Goal: Transaction & Acquisition: Purchase product/service

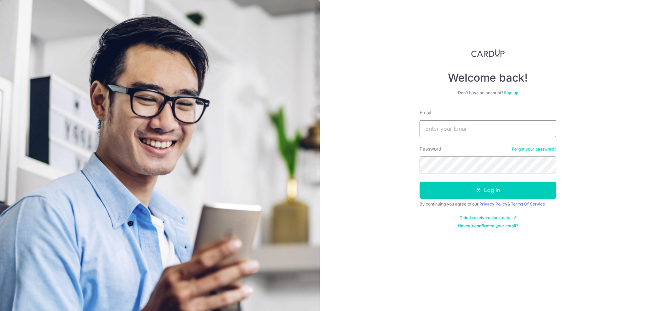
click at [449, 129] on input "Email" at bounding box center [488, 128] width 137 height 17
type input "[PERSON_NAME][EMAIL_ADDRESS][DOMAIN_NAME]"
click at [420, 182] on button "Log in" at bounding box center [488, 190] width 137 height 17
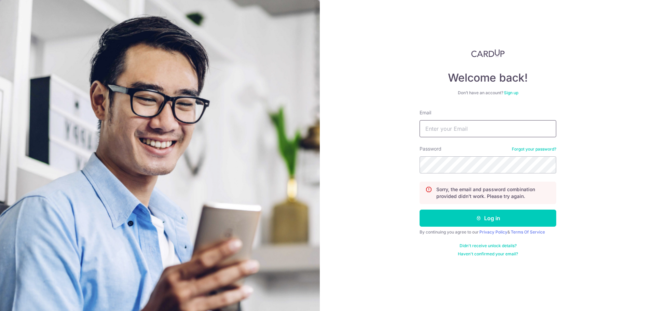
click at [461, 127] on input "Email" at bounding box center [488, 128] width 137 height 17
type input "[PERSON_NAME][EMAIL_ADDRESS][DOMAIN_NAME]"
click at [420, 210] on button "Log in" at bounding box center [488, 218] width 137 height 17
click at [461, 127] on input "Email" at bounding box center [488, 128] width 137 height 17
type input "L"
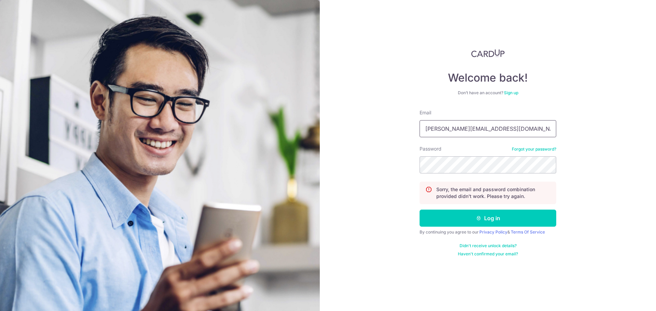
type input "[PERSON_NAME][EMAIL_ADDRESS][DOMAIN_NAME]"
click at [420, 210] on button "Log in" at bounding box center [488, 218] width 137 height 17
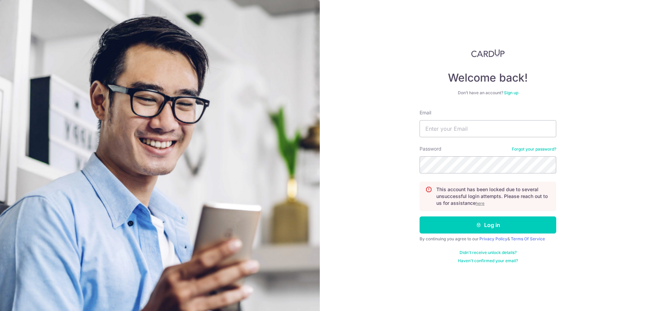
click at [481, 204] on u "here" at bounding box center [480, 203] width 9 height 5
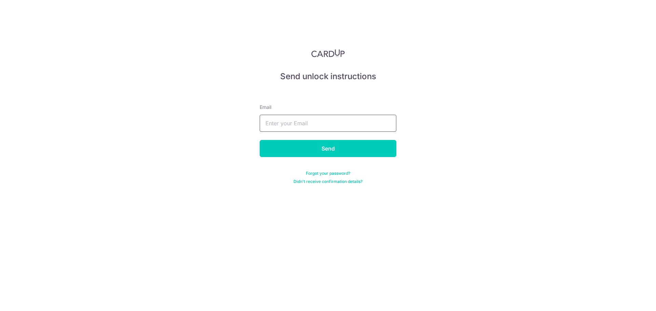
click at [308, 127] on input "text" at bounding box center [328, 123] width 137 height 17
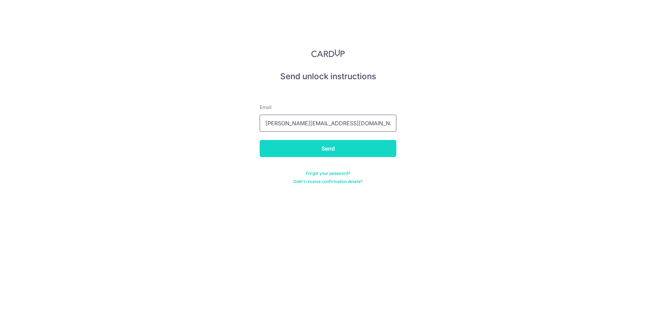
type input "[PERSON_NAME][EMAIL_ADDRESS][DOMAIN_NAME]"
click at [314, 146] on input "Send" at bounding box center [328, 148] width 137 height 17
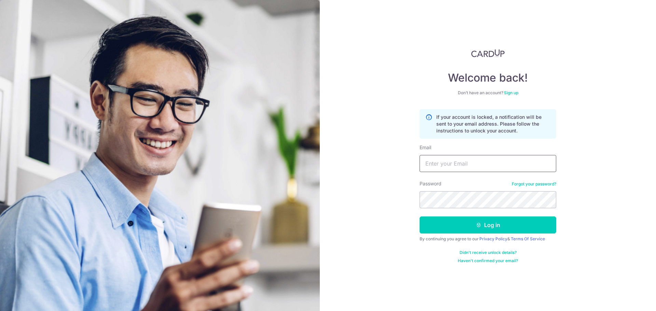
click at [473, 161] on input "Email" at bounding box center [488, 163] width 137 height 17
type input "[PERSON_NAME][EMAIL_ADDRESS][DOMAIN_NAME]"
click at [420, 217] on button "Log in" at bounding box center [488, 225] width 137 height 17
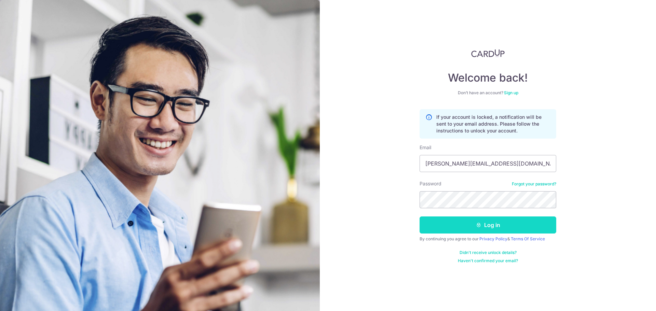
click at [494, 222] on button "Log in" at bounding box center [488, 225] width 137 height 17
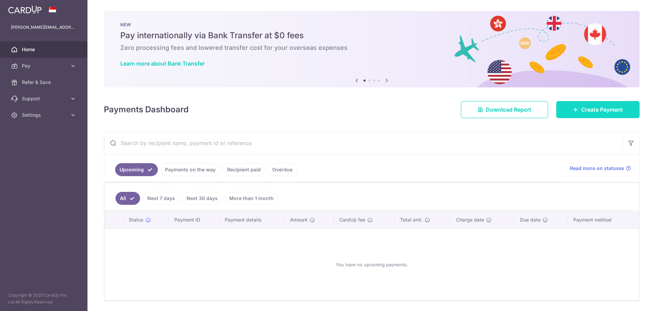
click at [568, 112] on link "Create Payment" at bounding box center [597, 109] width 83 height 17
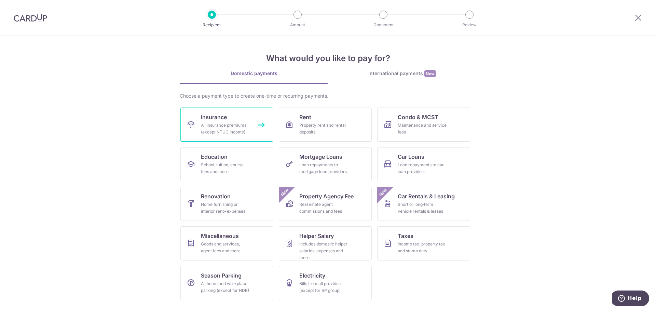
click at [220, 121] on link "Insurance All insurance premiums (except NTUC Income)" at bounding box center [226, 125] width 93 height 34
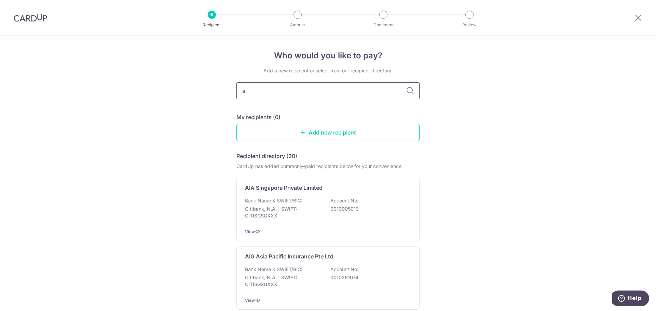
type input "aia"
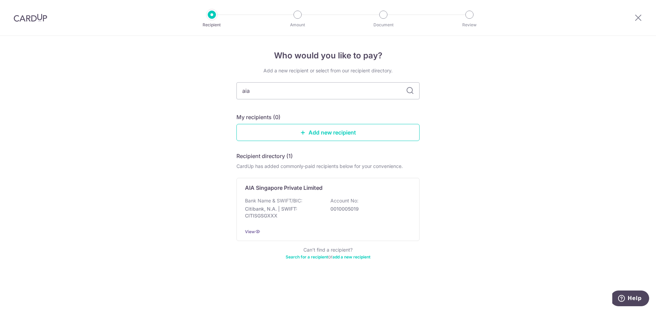
click at [412, 87] on icon at bounding box center [410, 91] width 8 height 8
click at [324, 191] on div "AIA Singapore Private Limited" at bounding box center [324, 188] width 158 height 8
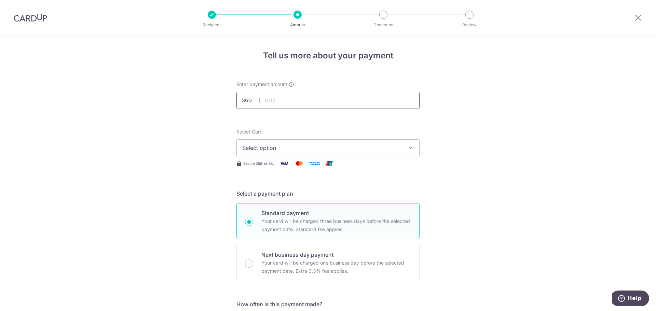
click at [297, 101] on input "text" at bounding box center [327, 100] width 183 height 17
type input "3,650.68"
click at [292, 148] on span "Select option" at bounding box center [321, 148] width 159 height 8
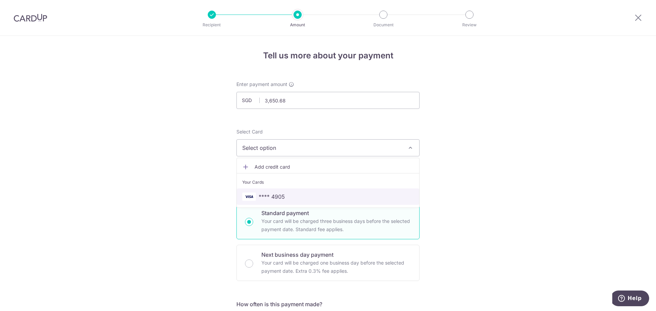
click at [281, 193] on span "**** 4905" at bounding box center [272, 197] width 26 height 8
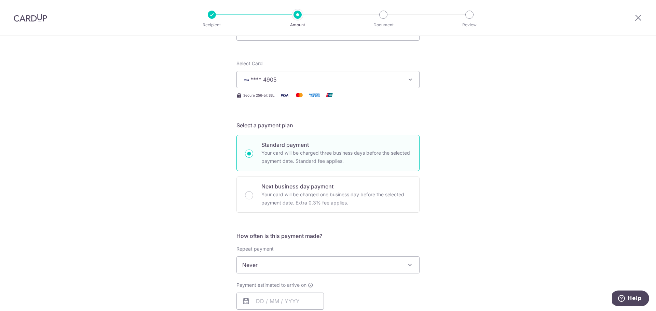
scroll to position [137, 0]
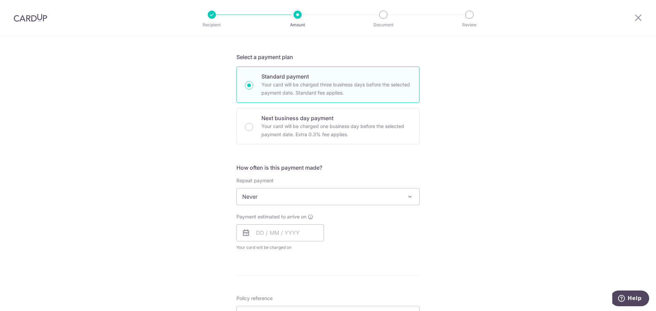
click at [242, 236] on icon at bounding box center [246, 233] width 8 height 8
click at [252, 230] on input "text" at bounding box center [279, 233] width 87 height 17
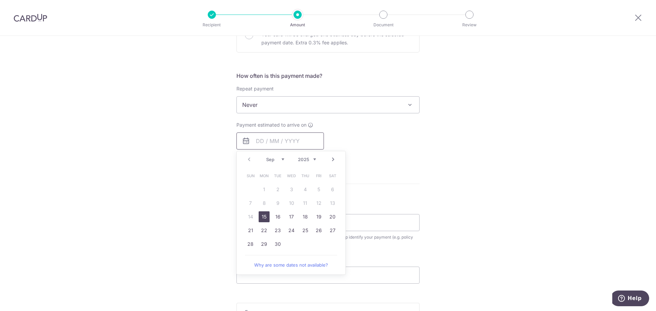
scroll to position [273, 0]
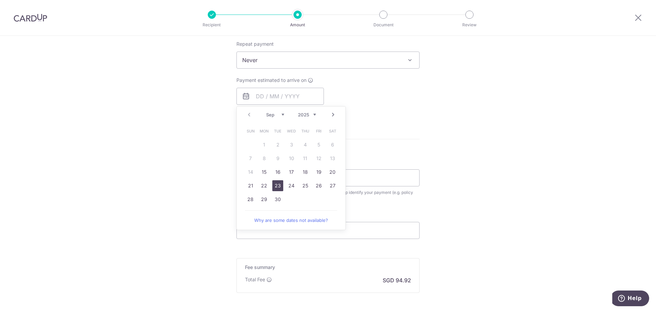
click at [281, 185] on link "23" at bounding box center [277, 185] width 11 height 11
type input "23/09/2025"
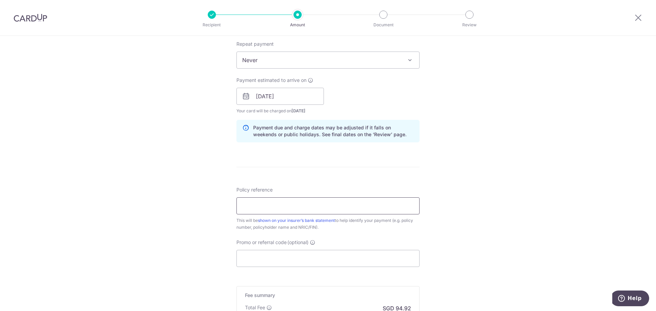
click at [278, 203] on input "Policy reference" at bounding box center [327, 206] width 183 height 17
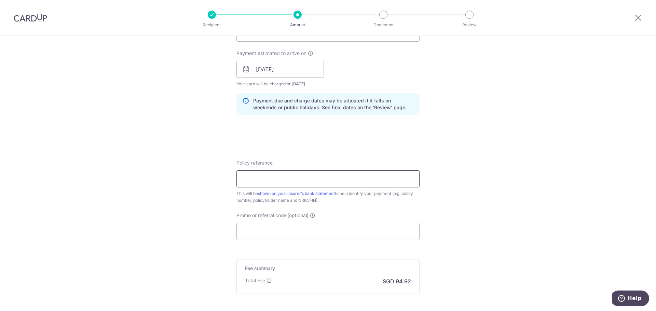
scroll to position [342, 0]
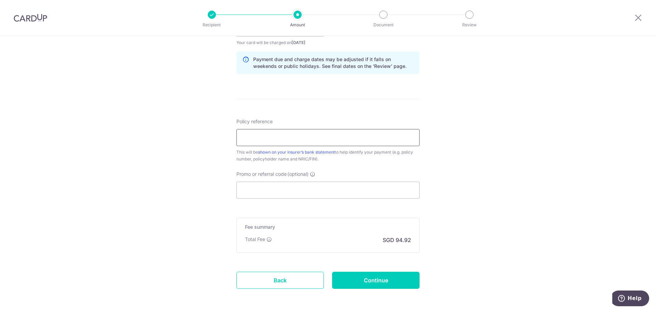
paste input "L542477405"
type input "L542477405"
click at [286, 190] on input "Promo or referral code (optional)" at bounding box center [327, 190] width 183 height 17
paste input "OCBC90NV"
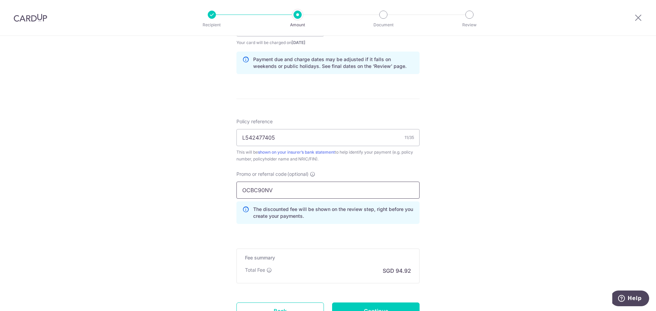
type input "OCBC90NV"
click at [468, 229] on div "Tell us more about your payment Enter payment amount SGD 3,650.68 3650.68 Selec…" at bounding box center [328, 32] width 656 height 677
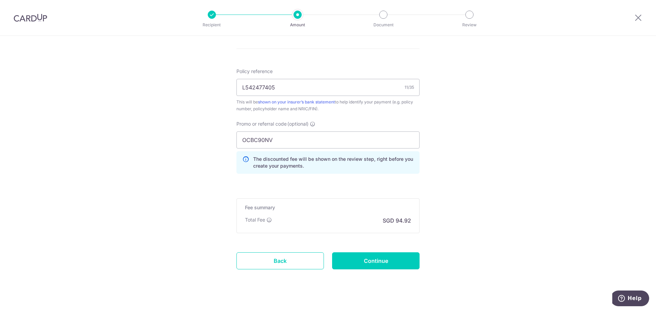
scroll to position [402, 0]
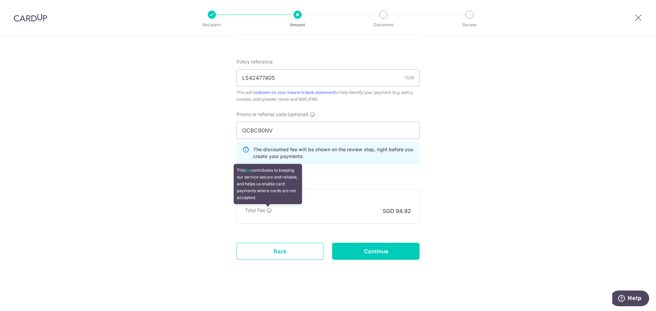
click at [268, 211] on icon at bounding box center [269, 210] width 5 height 5
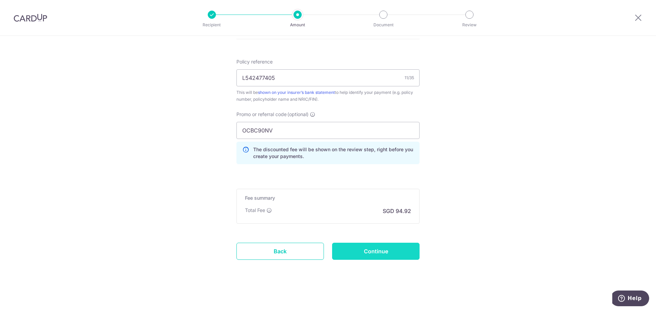
click at [392, 251] on input "Continue" at bounding box center [375, 251] width 87 height 17
type input "Create Schedule"
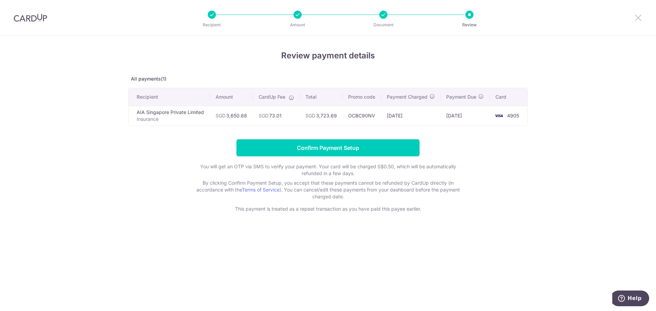
click at [635, 21] on icon at bounding box center [638, 17] width 8 height 9
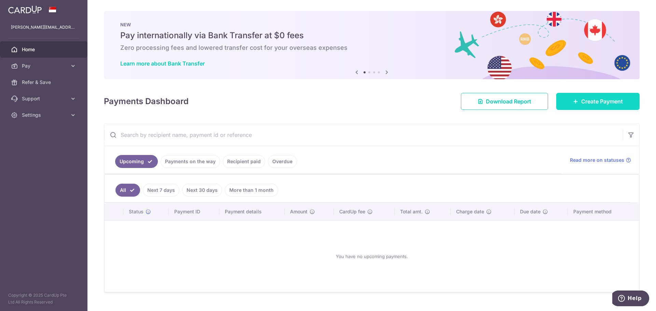
click at [592, 102] on span "Create Payment" at bounding box center [602, 101] width 42 height 8
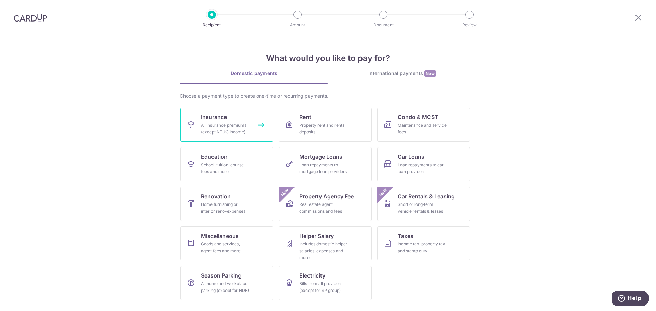
click at [232, 113] on link "Insurance All insurance premiums (except NTUC Income)" at bounding box center [226, 125] width 93 height 34
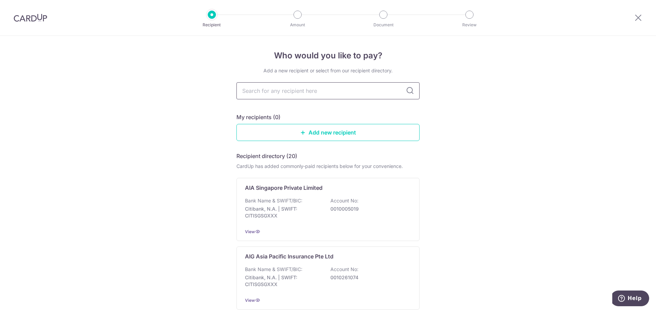
click at [288, 89] on input "text" at bounding box center [327, 90] width 183 height 17
click at [285, 207] on p "Citibank, N.A. | SWIFT: CITISGSGXXX" at bounding box center [283, 213] width 77 height 14
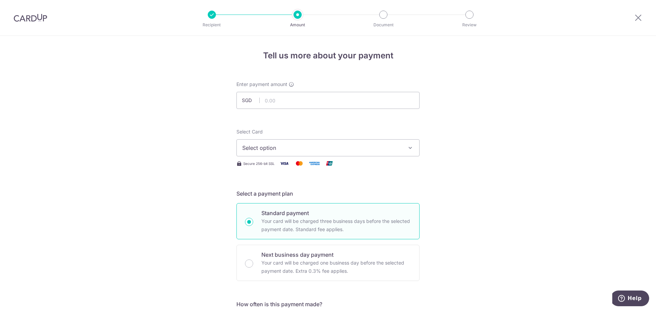
click at [276, 149] on span "Select option" at bounding box center [321, 148] width 159 height 8
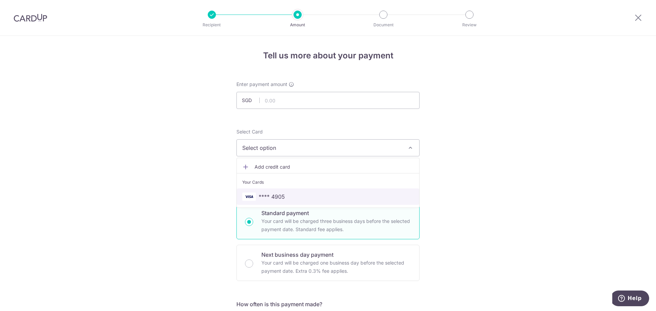
click at [273, 196] on span "**** 4905" at bounding box center [272, 197] width 26 height 8
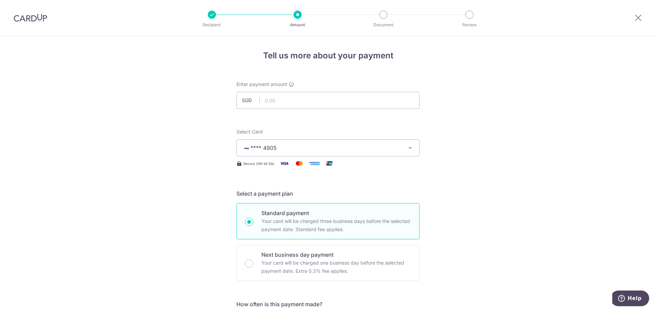
scroll to position [137, 0]
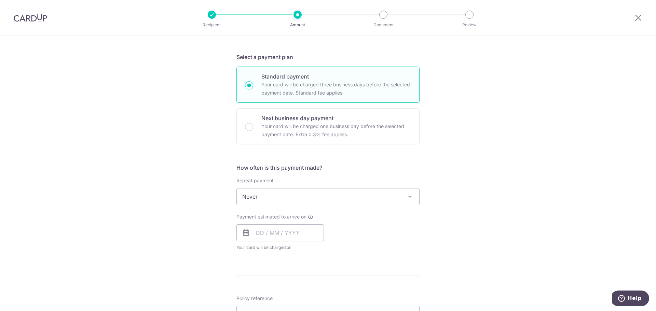
click at [287, 194] on span "Never" at bounding box center [328, 197] width 182 height 16
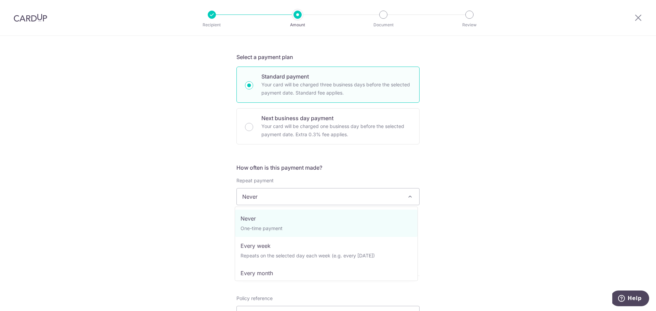
click at [476, 166] on div "Tell us more about your payment Enter payment amount SGD Select Card **** 4905 …" at bounding box center [328, 208] width 656 height 618
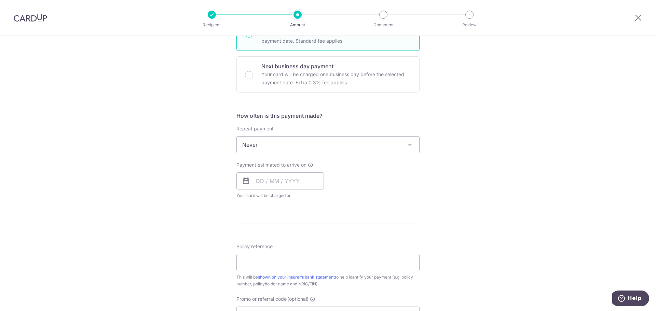
scroll to position [205, 0]
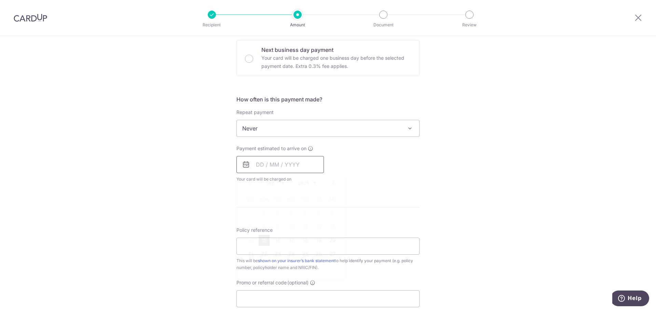
click at [255, 162] on input "text" at bounding box center [279, 164] width 87 height 17
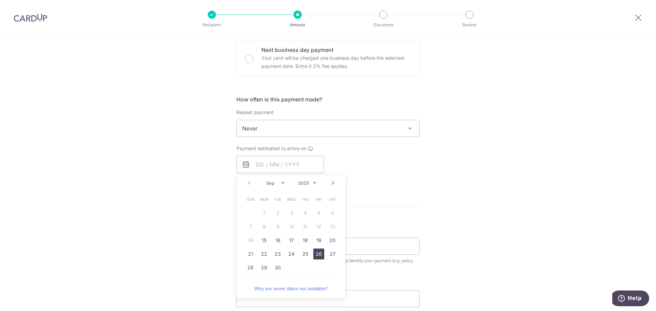
click at [316, 254] on link "26" at bounding box center [318, 254] width 11 height 11
type input "[DATE]"
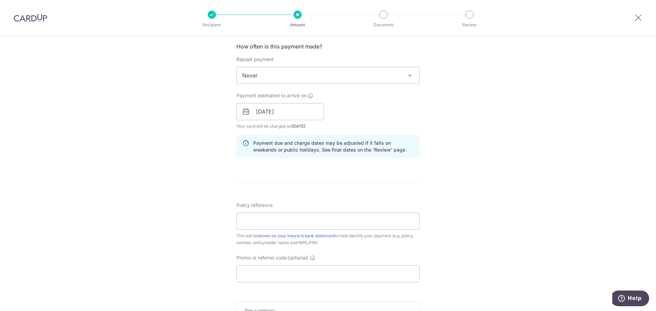
scroll to position [273, 0]
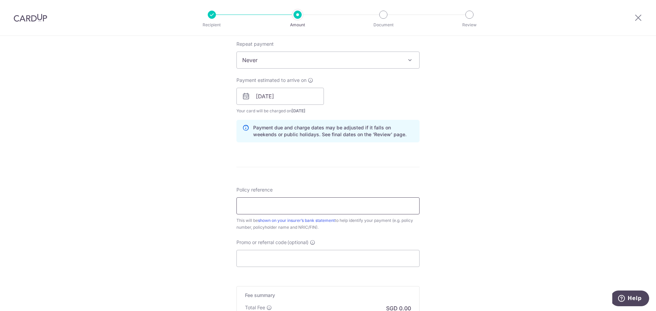
click at [258, 209] on input "Policy reference" at bounding box center [327, 206] width 183 height 17
click at [288, 257] on input "Promo or referral code (optional)" at bounding box center [327, 258] width 183 height 17
paste input "OCBC90NV"
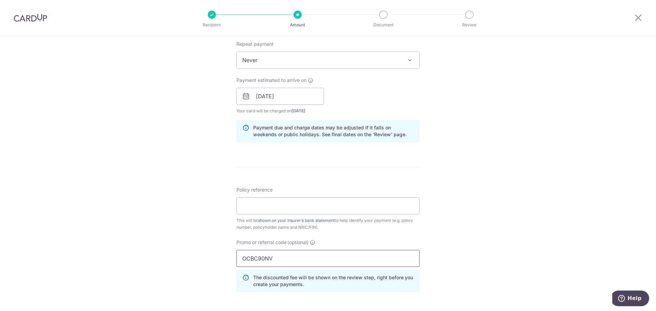
type input "OCBC90NV"
click at [260, 206] on input "Policy reference" at bounding box center [327, 206] width 183 height 17
paste input "L542477405"
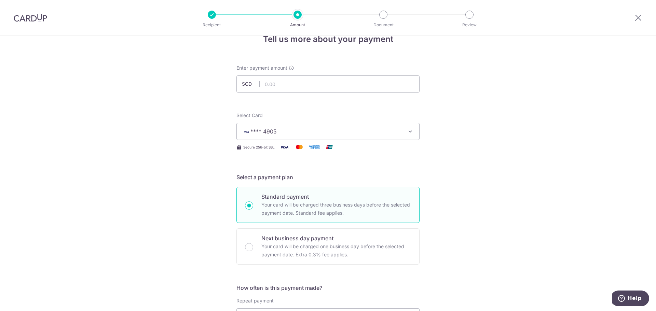
scroll to position [0, 0]
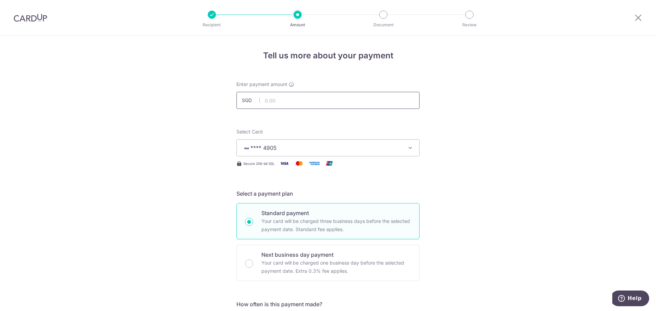
type input "L542477405"
click at [292, 103] on input "text" at bounding box center [327, 100] width 183 height 17
click at [285, 98] on input "text" at bounding box center [327, 100] width 183 height 17
type input "3,650.68"
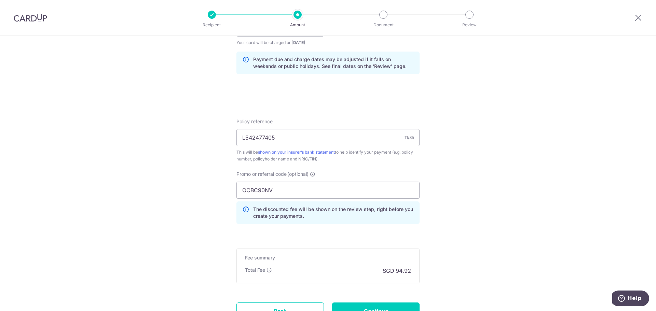
scroll to position [402, 0]
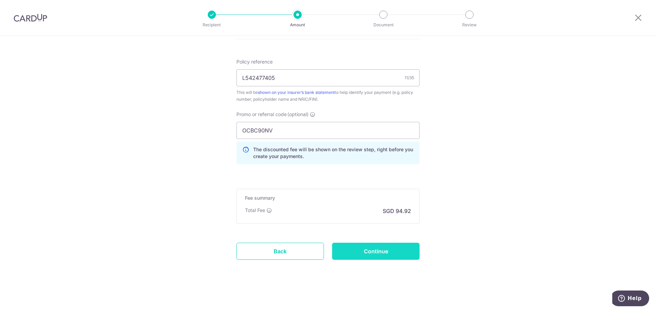
click at [392, 252] on input "Continue" at bounding box center [375, 251] width 87 height 17
type input "Create Schedule"
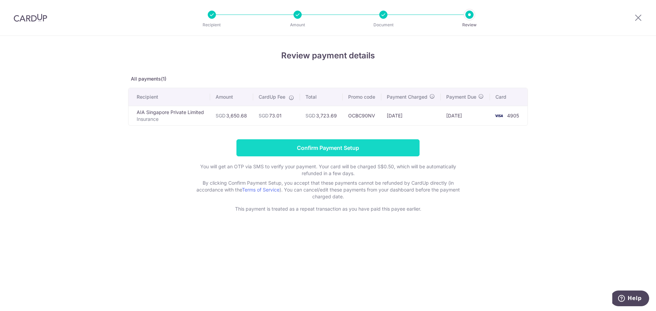
click at [322, 145] on input "Confirm Payment Setup" at bounding box center [327, 147] width 183 height 17
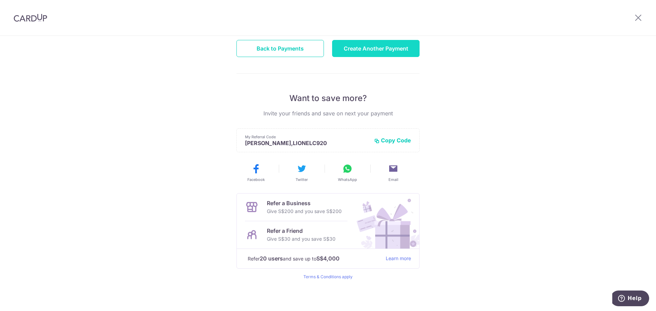
scroll to position [90, 0]
click at [381, 51] on button "Create Another Payment" at bounding box center [375, 47] width 87 height 17
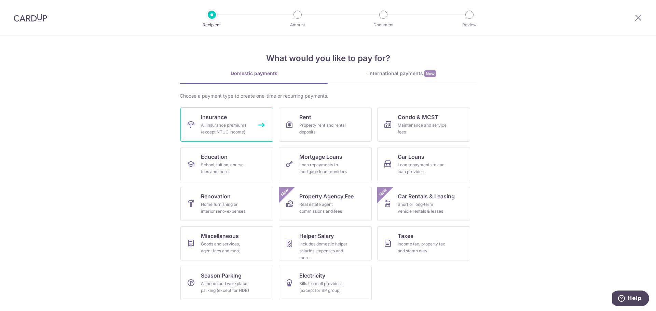
click at [219, 118] on span "Insurance" at bounding box center [214, 117] width 26 height 8
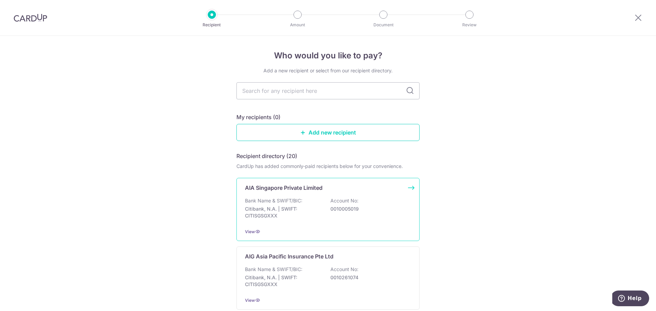
click at [291, 198] on p "Bank Name & SWIFT/BIC:" at bounding box center [273, 201] width 57 height 7
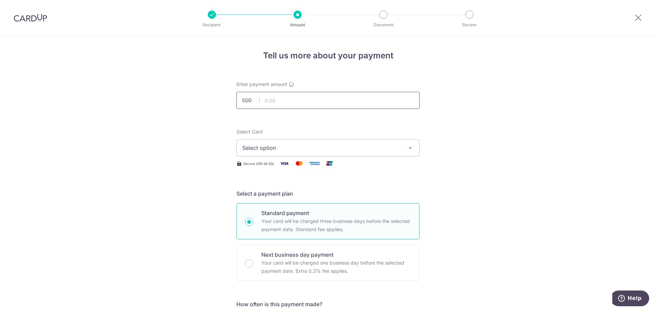
click at [280, 101] on input "text" at bounding box center [327, 100] width 183 height 17
type input "3,095.00"
click at [294, 152] on button "Select option" at bounding box center [327, 147] width 183 height 17
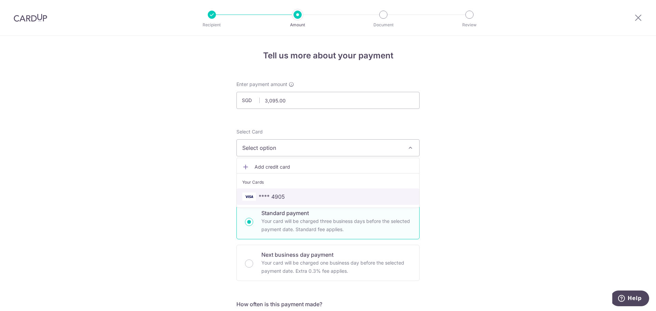
click at [266, 198] on span "**** 4905" at bounding box center [272, 197] width 26 height 8
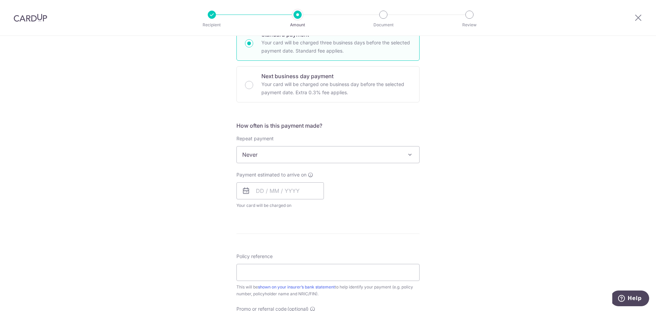
scroll to position [205, 0]
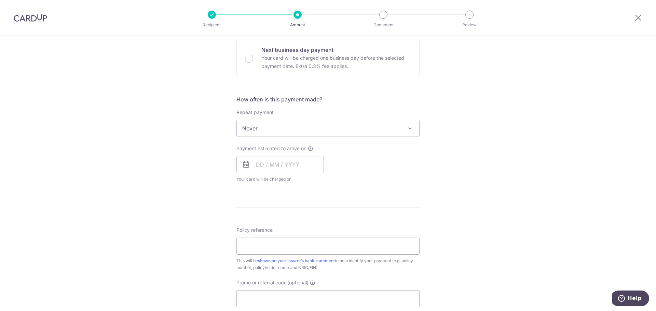
click at [245, 165] on icon at bounding box center [246, 165] width 8 height 8
click at [255, 163] on input "text" at bounding box center [279, 164] width 87 height 17
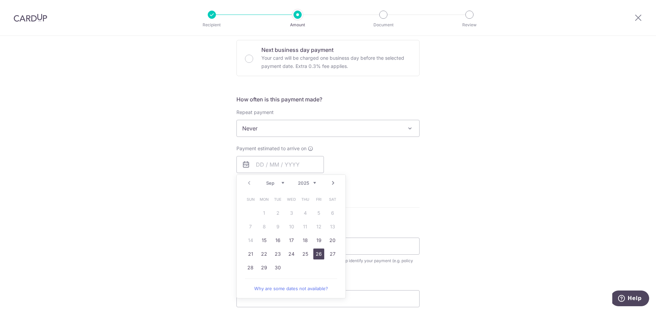
click at [316, 258] on link "26" at bounding box center [318, 254] width 11 height 11
type input "[DATE]"
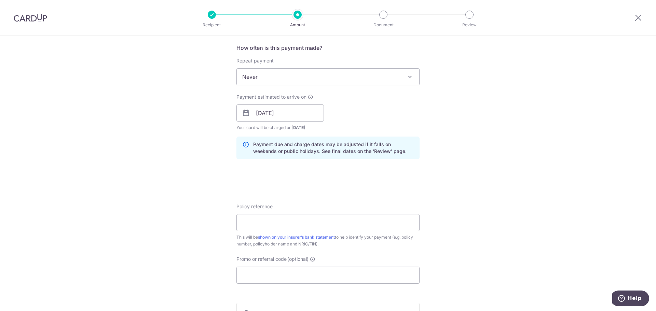
scroll to position [273, 0]
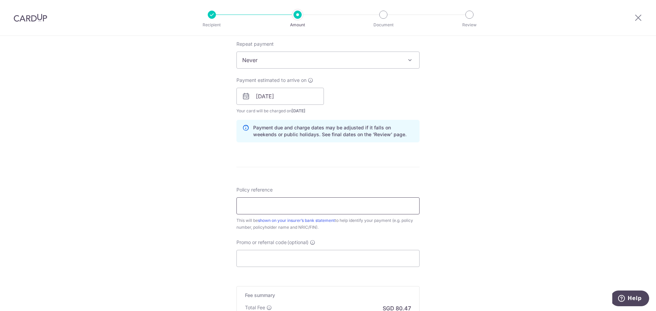
click at [268, 210] on input "Policy reference" at bounding box center [327, 206] width 183 height 17
click at [278, 205] on input "Policy reference" at bounding box center [327, 206] width 183 height 17
paste input "L546798591"
type input "L546798591"
click at [274, 259] on input "Promo or referral code (optional)" at bounding box center [327, 258] width 183 height 17
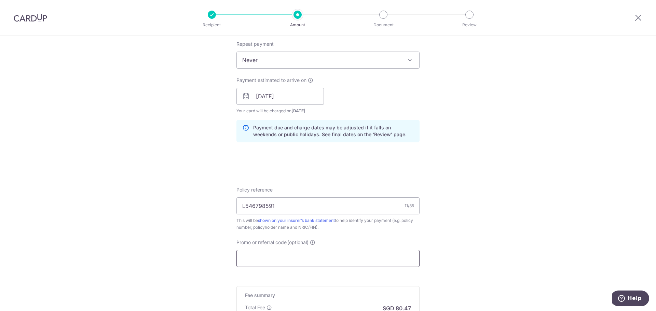
click at [245, 260] on input "Promo or referral code (optional)" at bounding box center [327, 258] width 183 height 17
paste input "OCBC90NV"
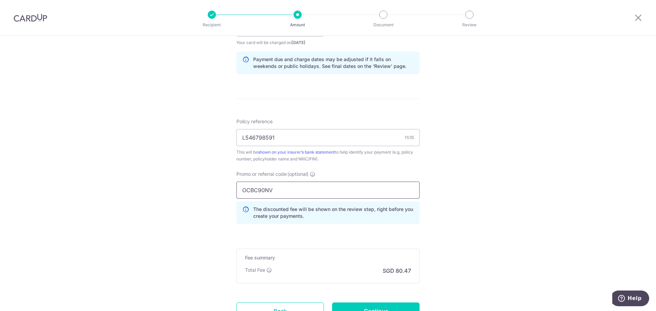
scroll to position [402, 0]
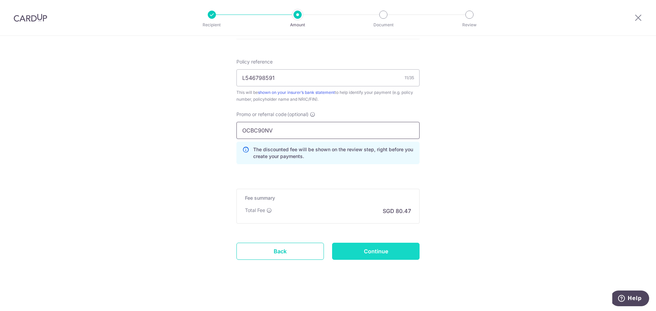
type input "OCBC90NV"
click at [395, 257] on input "Continue" at bounding box center [375, 251] width 87 height 17
type input "Create Schedule"
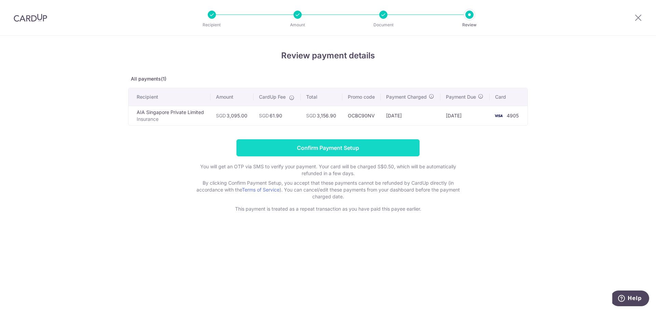
click at [322, 148] on input "Confirm Payment Setup" at bounding box center [327, 147] width 183 height 17
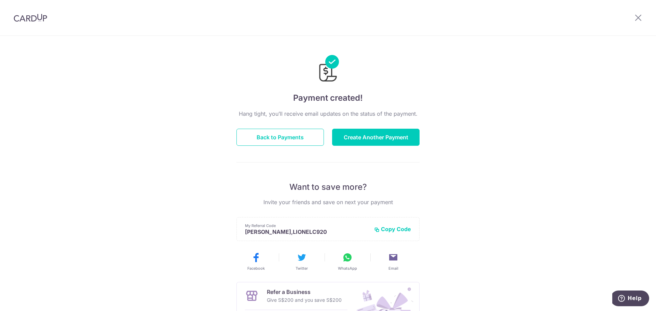
click at [26, 19] on img at bounding box center [30, 18] width 33 height 8
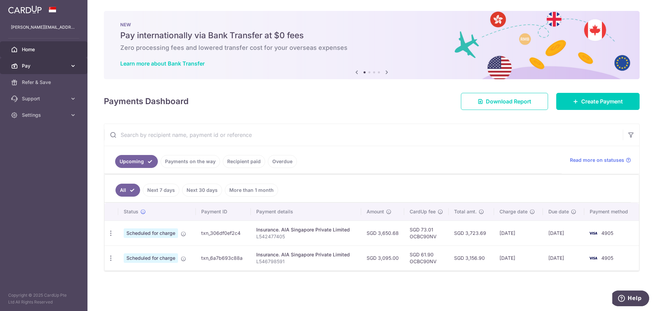
click at [73, 67] on icon at bounding box center [73, 66] width 7 height 7
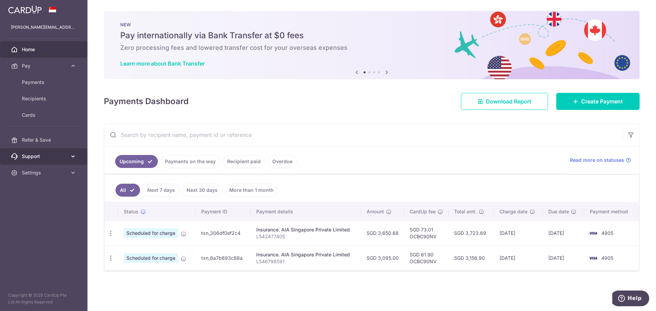
click at [75, 155] on icon at bounding box center [73, 156] width 7 height 7
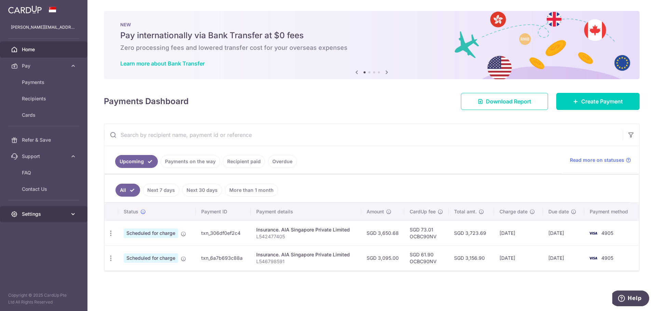
click at [74, 211] on icon at bounding box center [73, 214] width 7 height 7
click at [174, 164] on link "Payments on the way" at bounding box center [190, 161] width 59 height 13
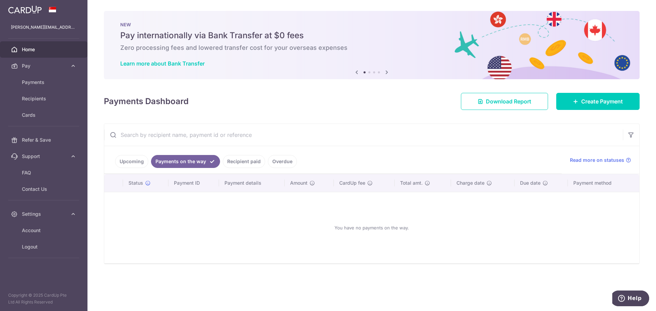
click at [230, 159] on link "Recipient paid" at bounding box center [244, 161] width 42 height 13
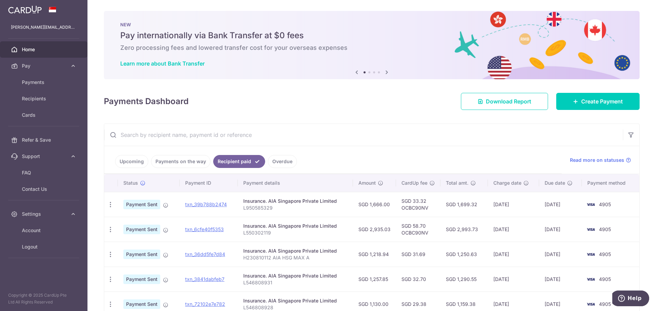
click at [279, 164] on link "Overdue" at bounding box center [282, 161] width 29 height 13
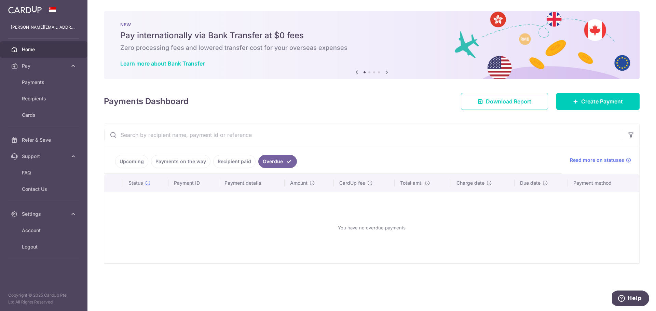
click at [241, 164] on link "Recipient paid" at bounding box center [234, 161] width 42 height 13
